Goal: Navigation & Orientation: Find specific page/section

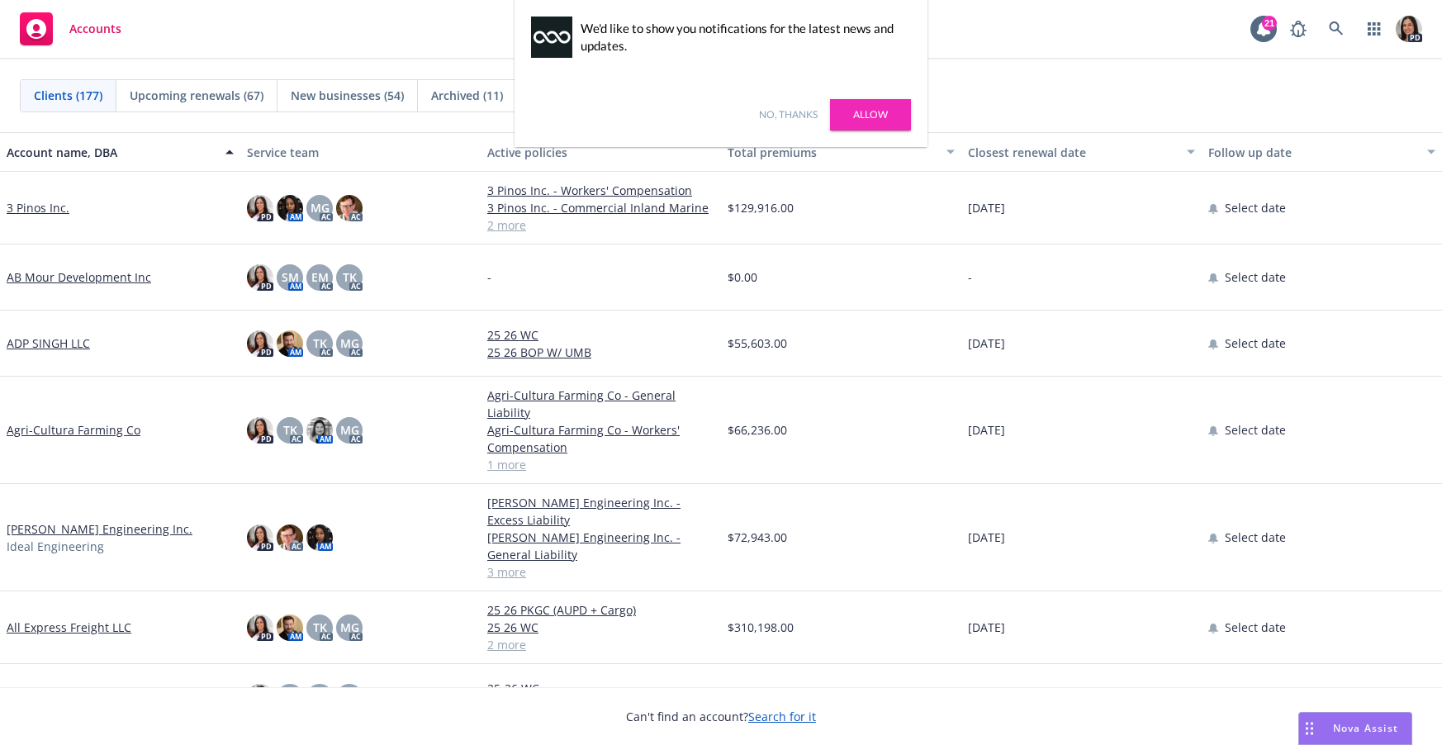
click at [857, 108] on link "Allow" at bounding box center [870, 114] width 81 height 31
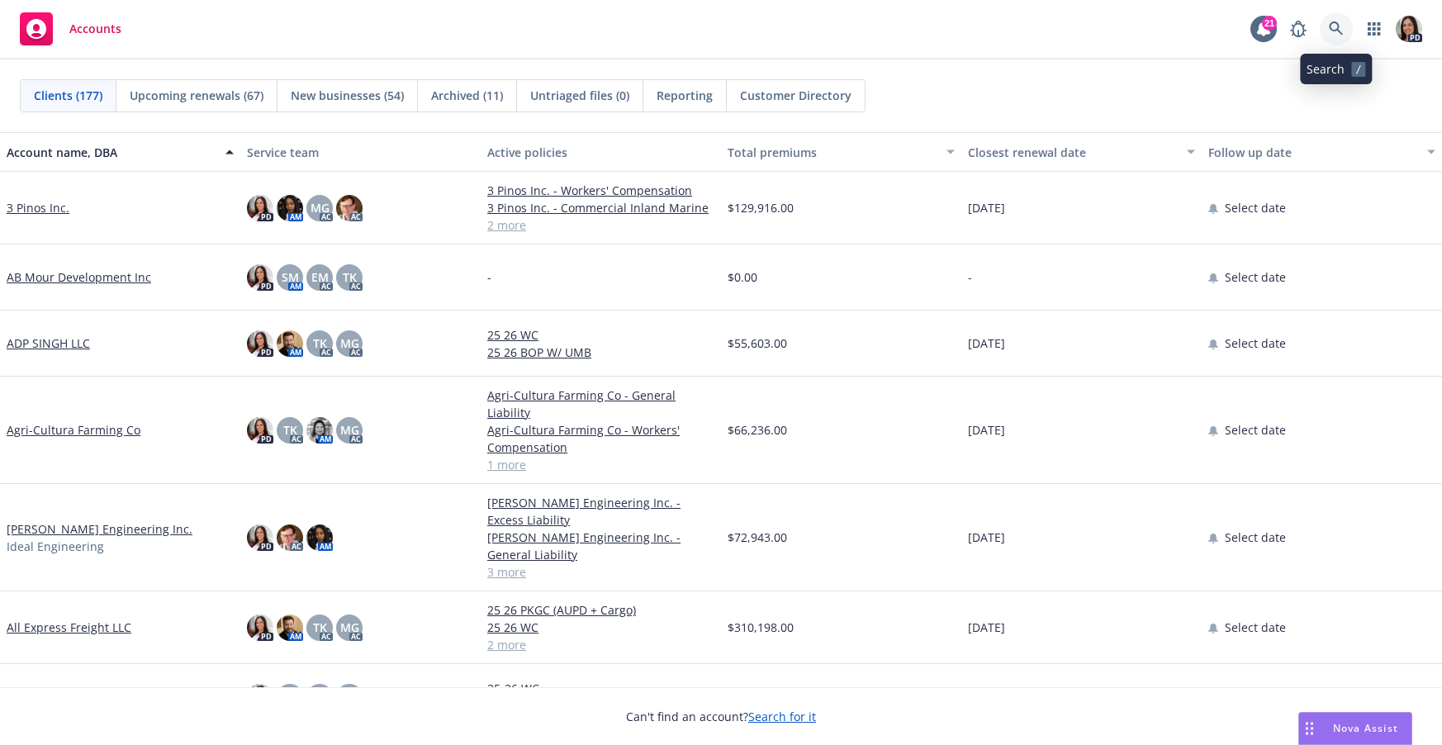
click at [1339, 34] on icon at bounding box center [1336, 28] width 15 height 15
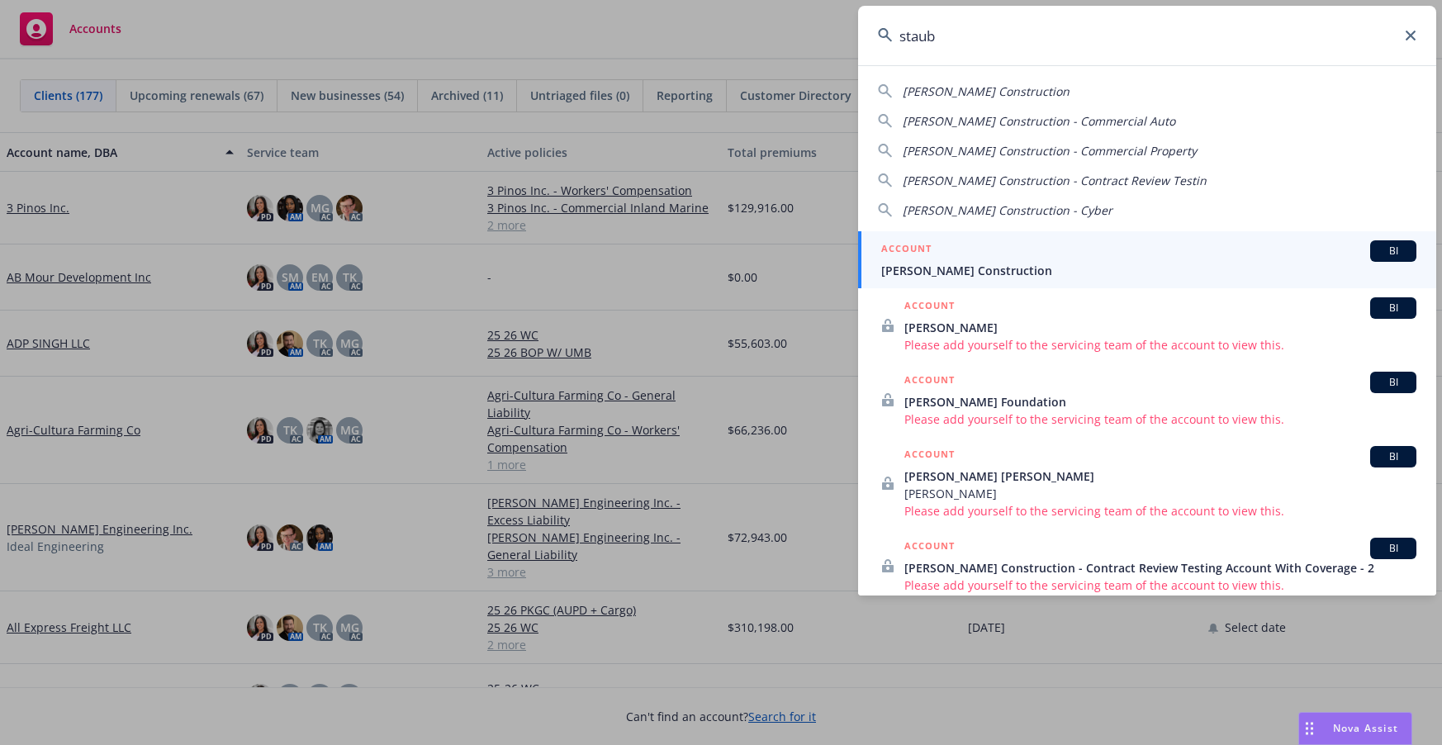
type input "staub"
click at [1132, 249] on div "ACCOUNT BI" at bounding box center [1148, 250] width 535 height 21
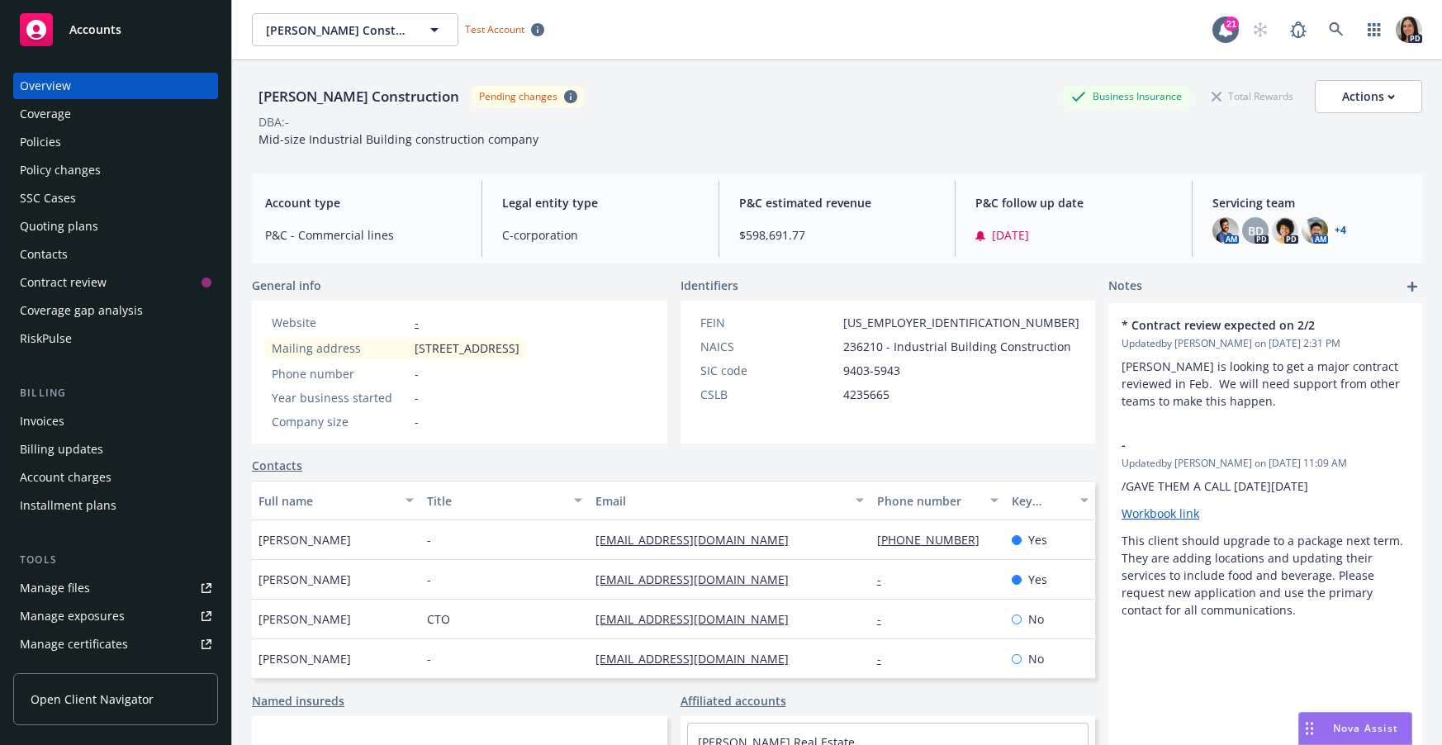
click at [93, 714] on link "Open Client Navigator" at bounding box center [115, 699] width 205 height 52
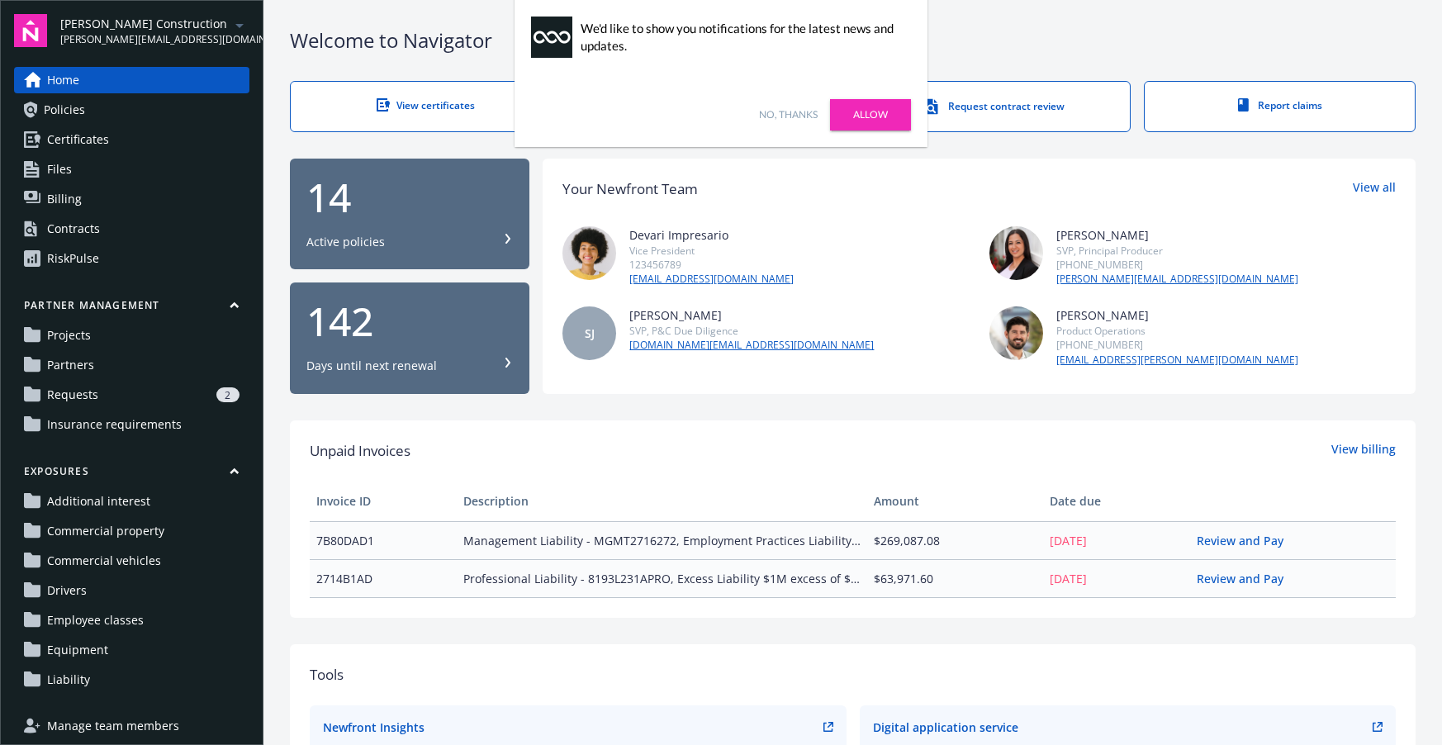
click at [878, 110] on link "Allow" at bounding box center [870, 114] width 81 height 31
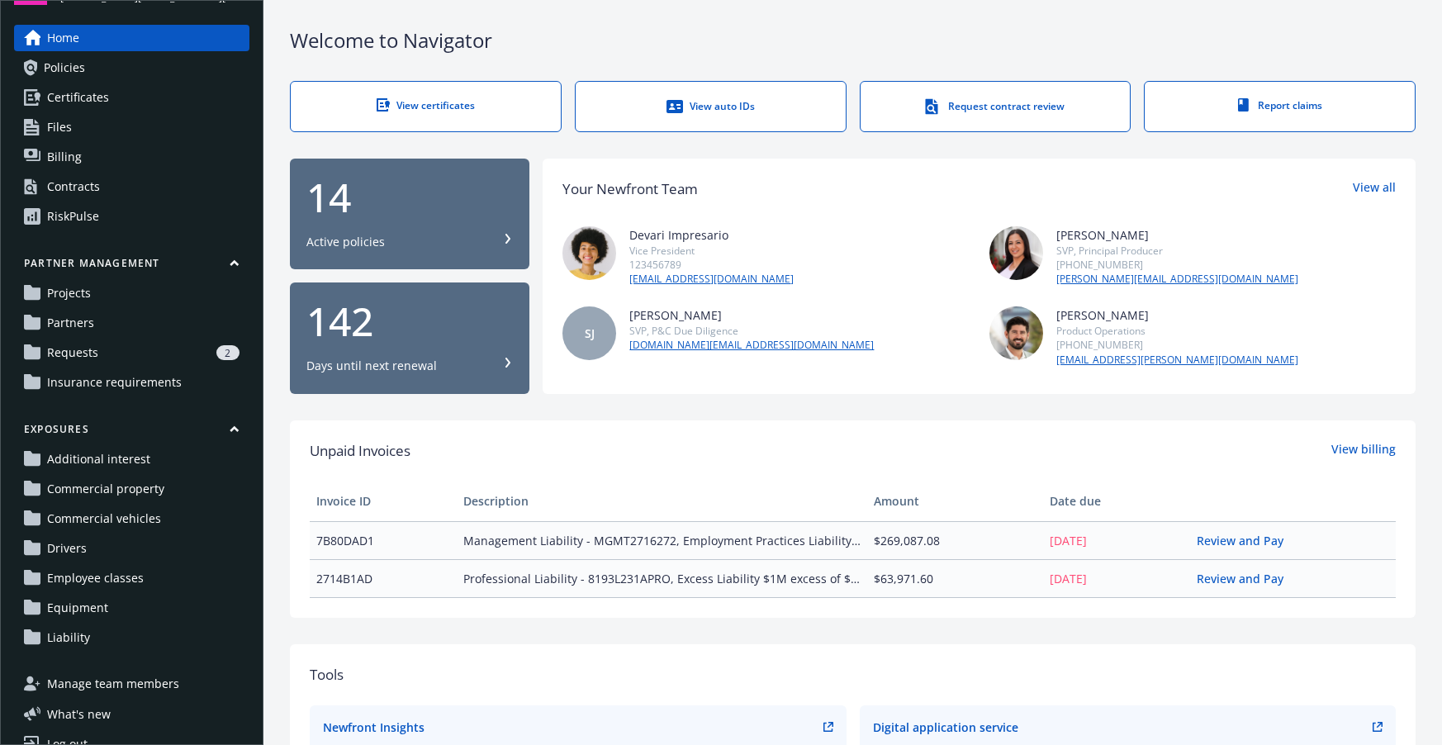
click at [122, 74] on link "Policies" at bounding box center [131, 68] width 235 height 26
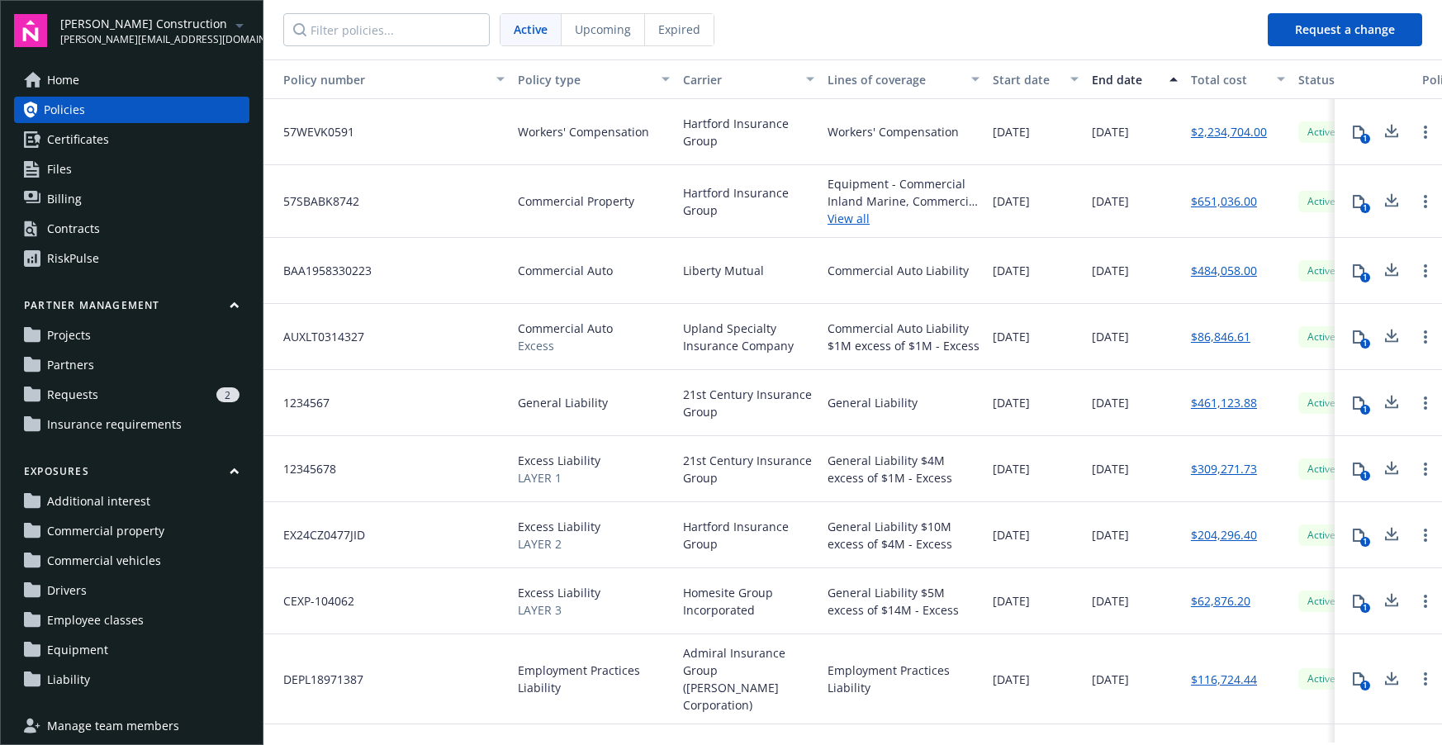
click at [184, 140] on link "Certificates" at bounding box center [131, 139] width 235 height 26
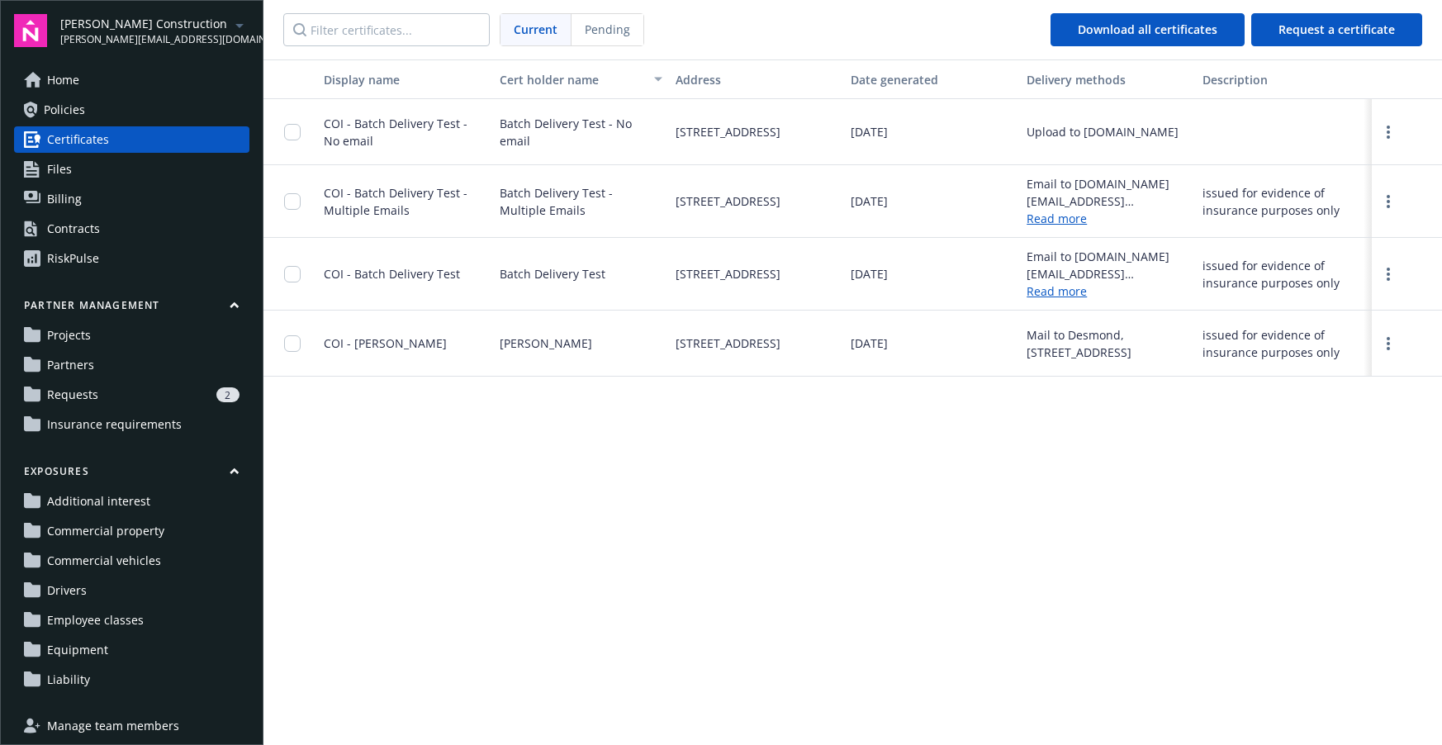
click at [143, 239] on link "Contracts" at bounding box center [131, 229] width 235 height 26
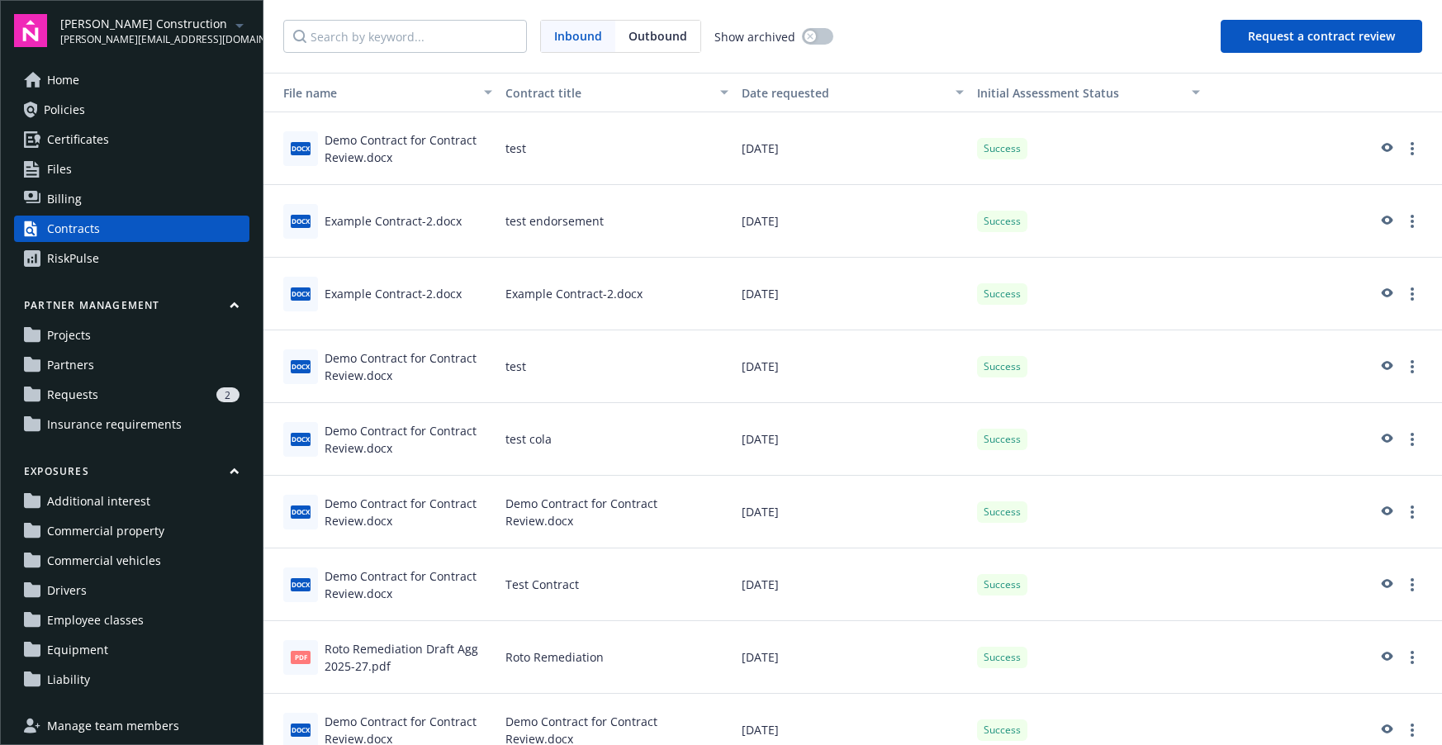
drag, startPoint x: 151, startPoint y: 244, endPoint x: 147, endPoint y: 252, distance: 9.2
click at [150, 246] on div "Home Policies Certificates Files Billing Contracts RiskPulse" at bounding box center [131, 169] width 235 height 205
click at [147, 253] on link "RiskPulse" at bounding box center [131, 258] width 235 height 26
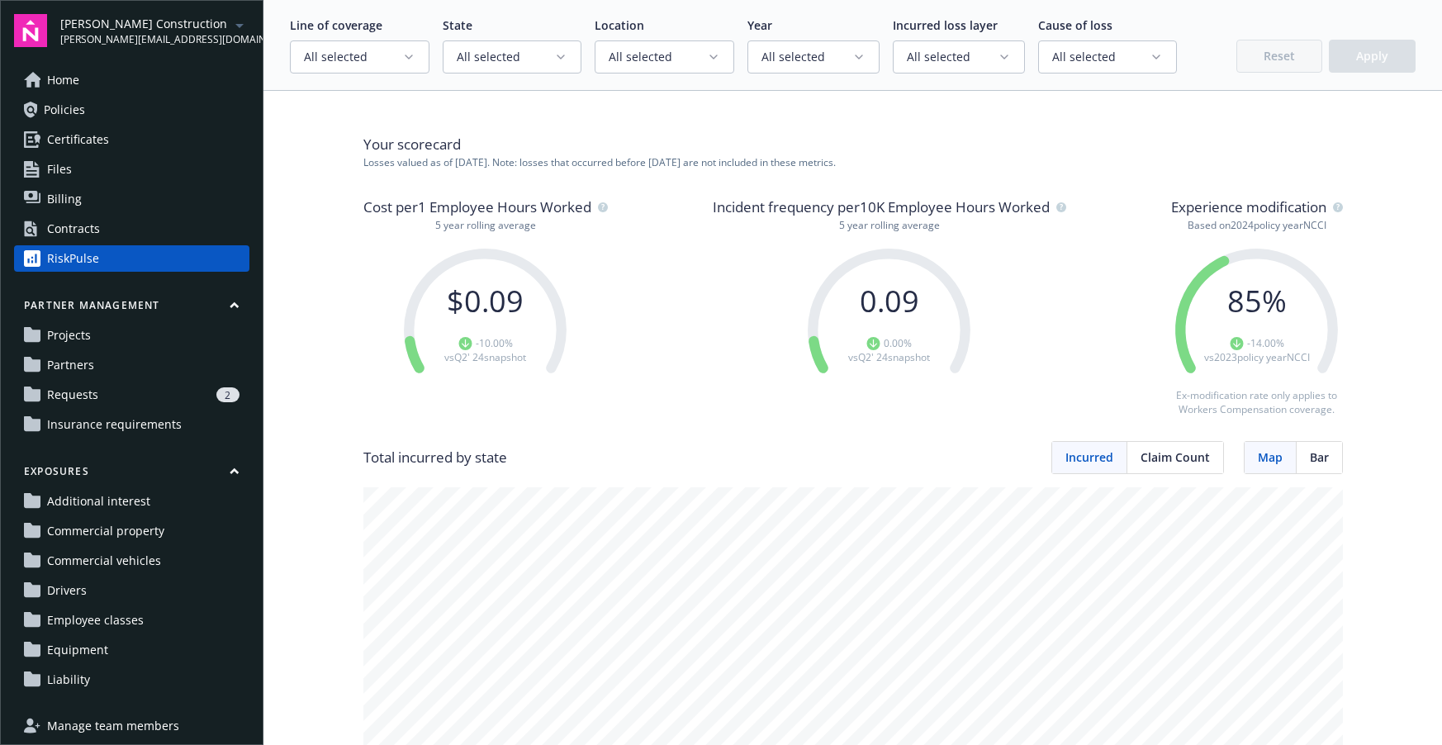
scroll to position [11, 0]
